Goal: Task Accomplishment & Management: Manage account settings

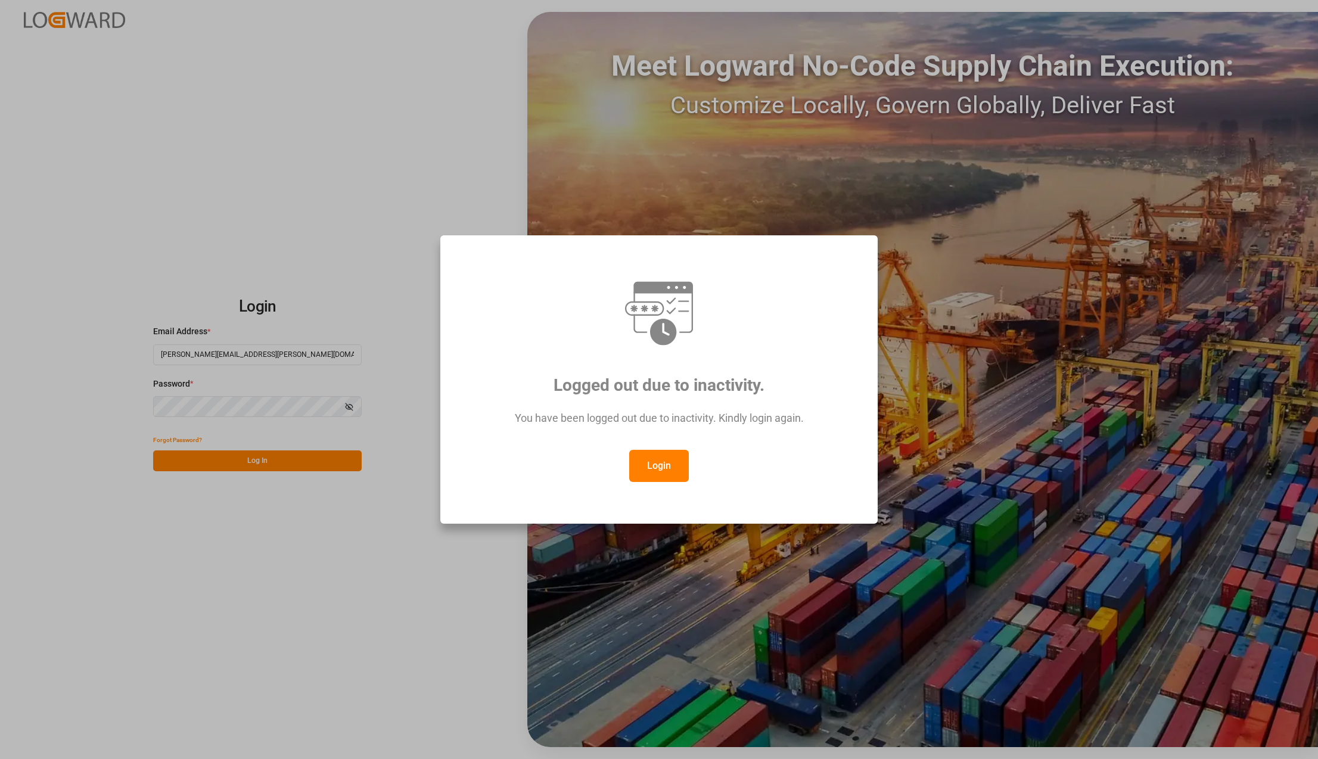
click at [651, 449] on div "You have been logged out due to inactivity. Kindly login again." at bounding box center [658, 424] width 393 height 52
click at [658, 462] on button "Login" at bounding box center [659, 466] width 60 height 32
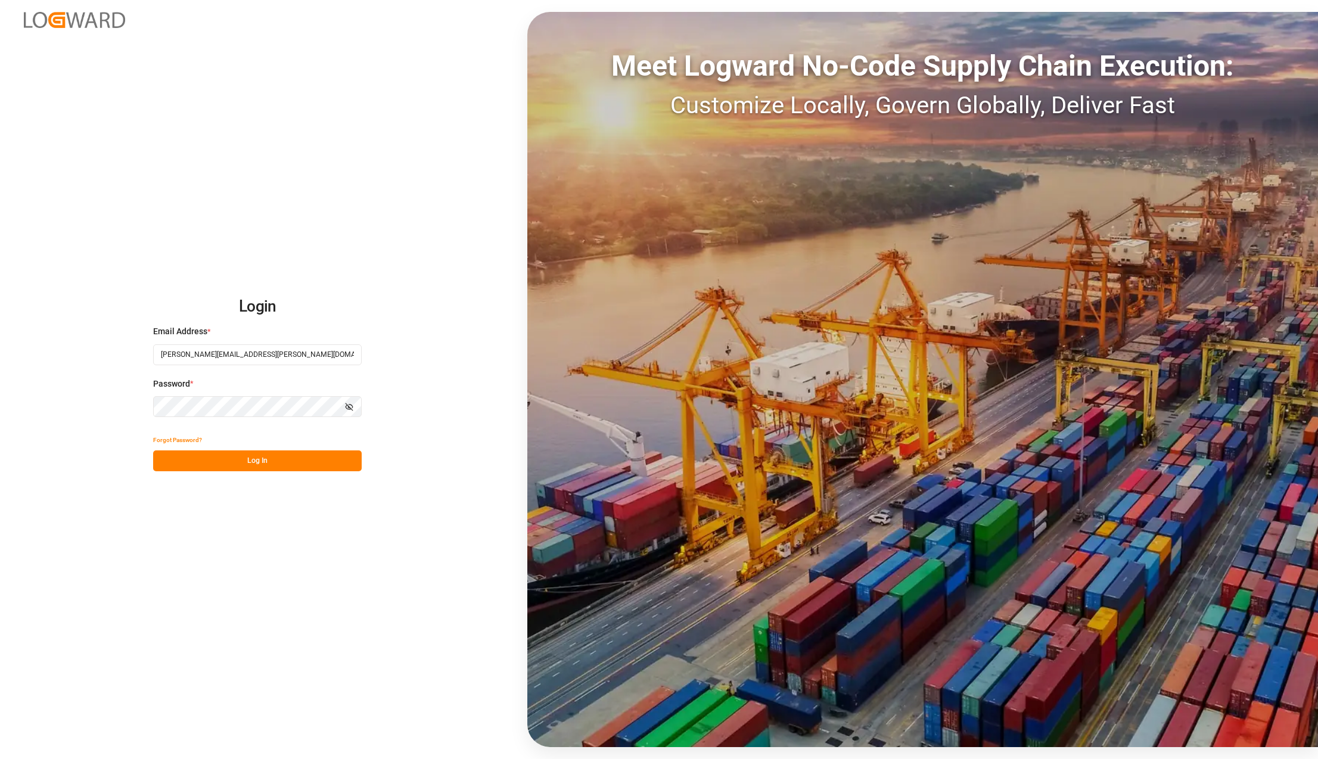
click at [260, 462] on button "Log In" at bounding box center [257, 461] width 209 height 21
